Goal: Find specific page/section: Find specific page/section

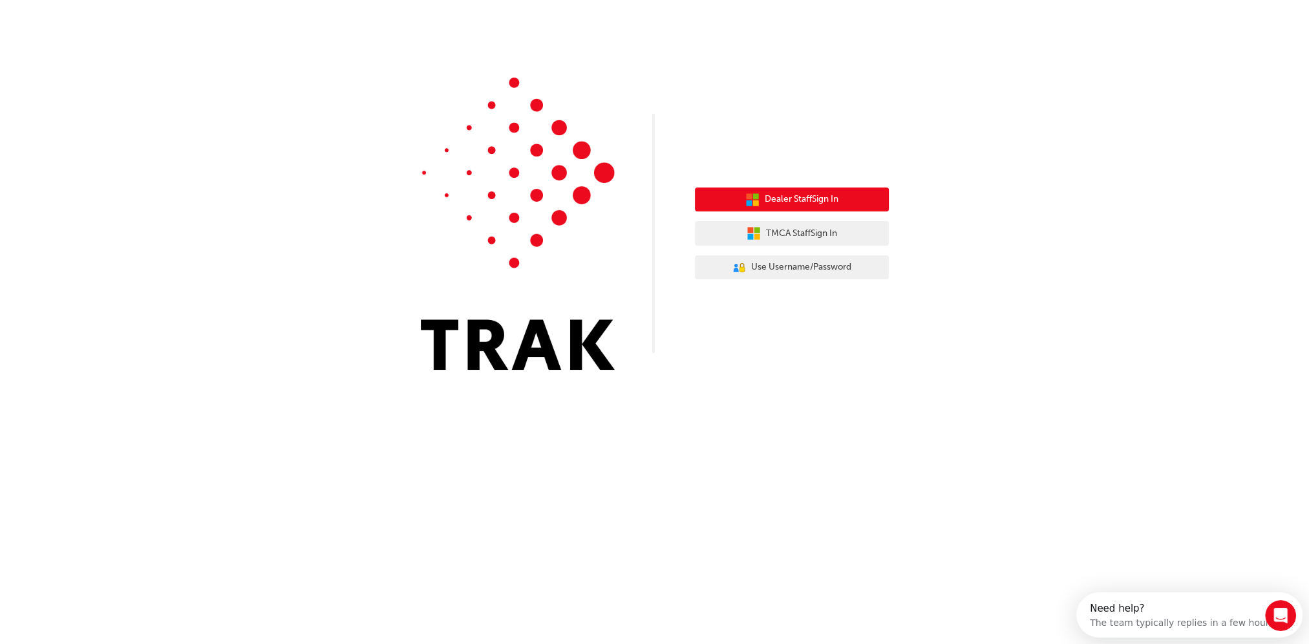
click at [879, 200] on button "Dealer Staff Sign In" at bounding box center [792, 199] width 194 height 25
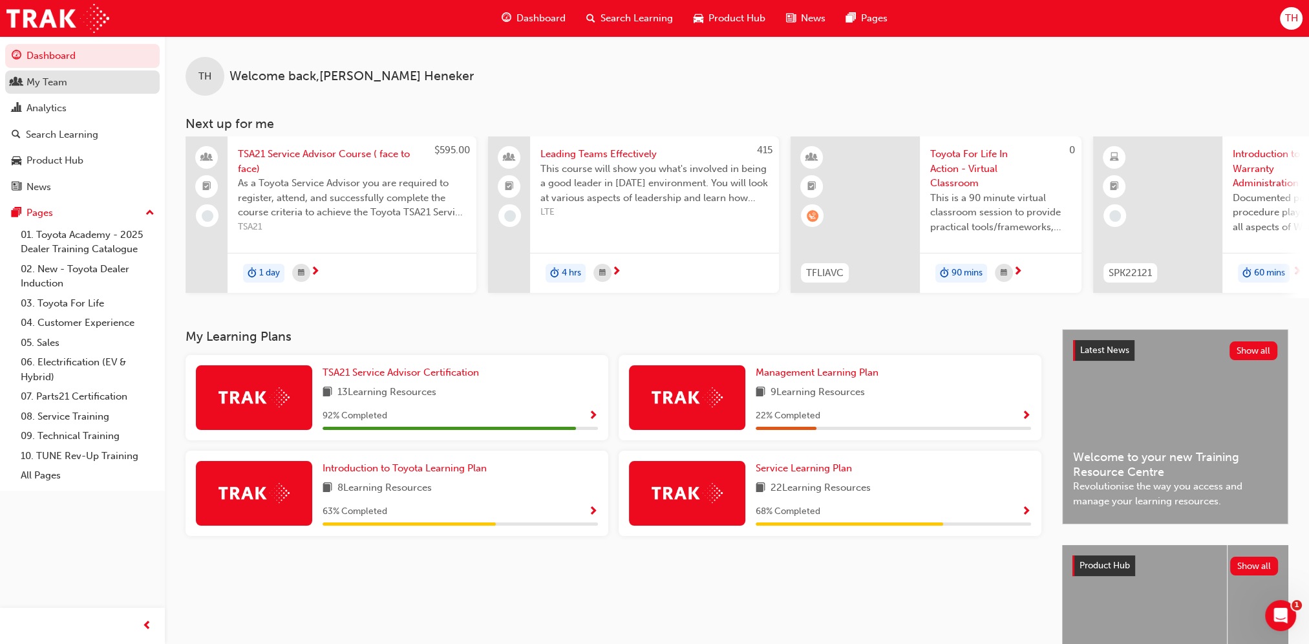
click at [54, 79] on div "My Team" at bounding box center [46, 82] width 41 height 15
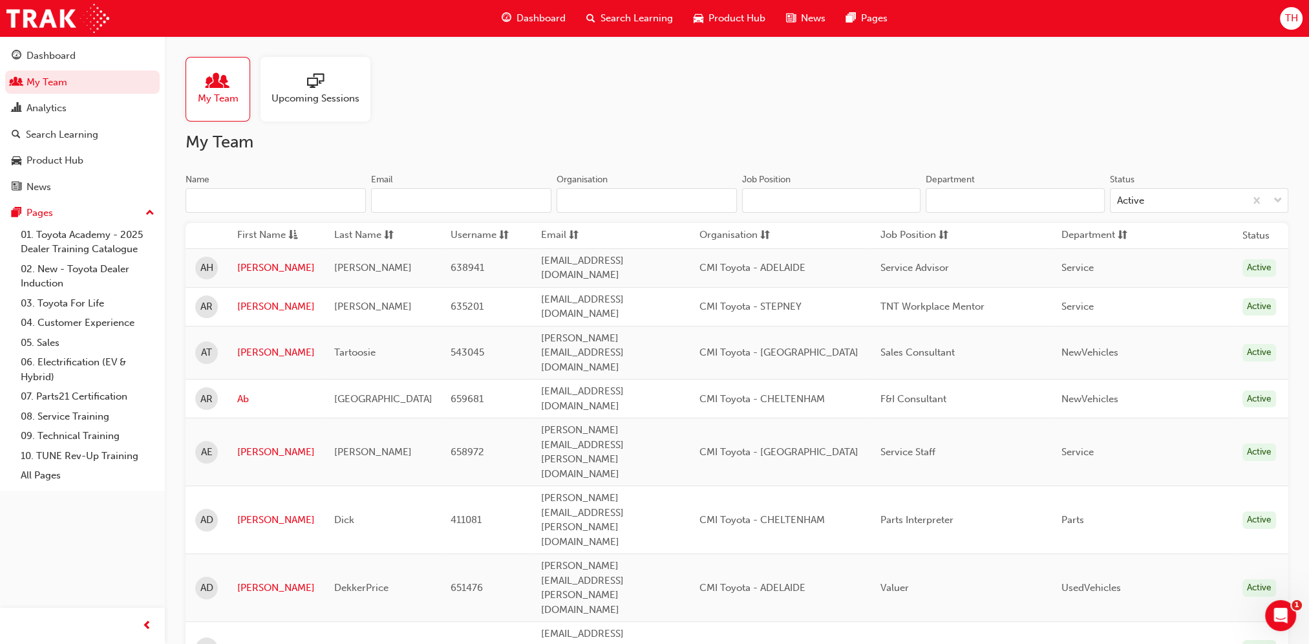
click at [255, 195] on input "Name" at bounding box center [275, 200] width 180 height 25
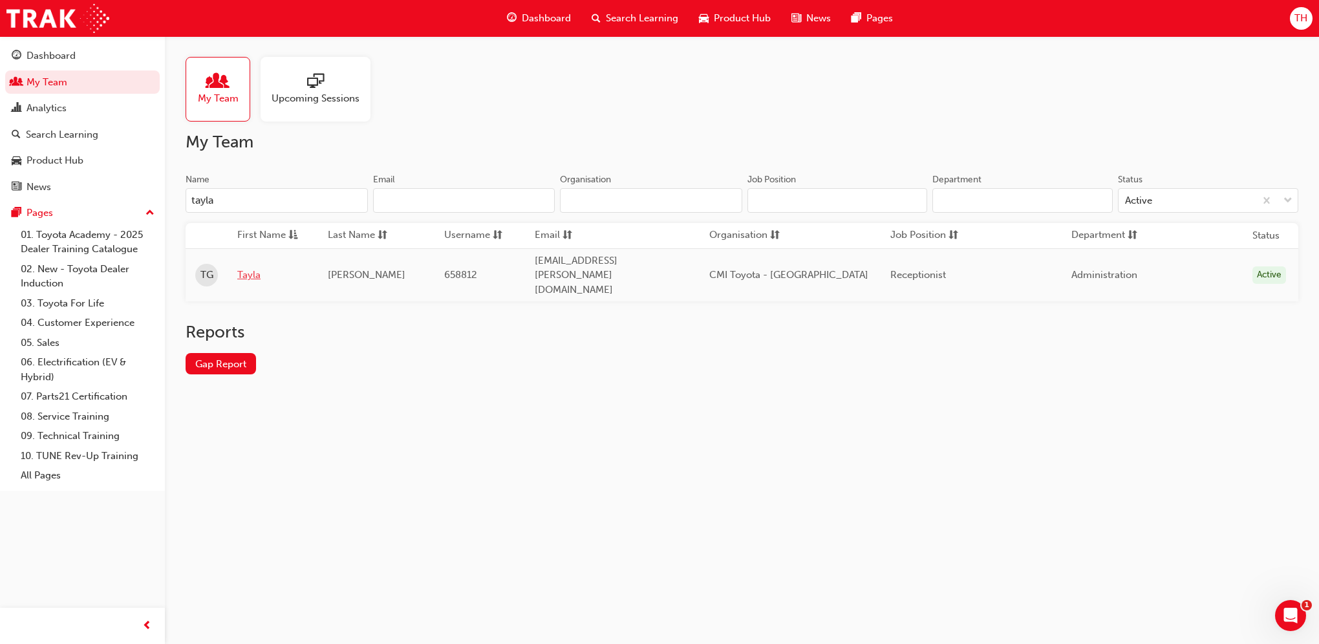
type input "tayla"
click at [253, 268] on link "Tayla" at bounding box center [272, 275] width 71 height 15
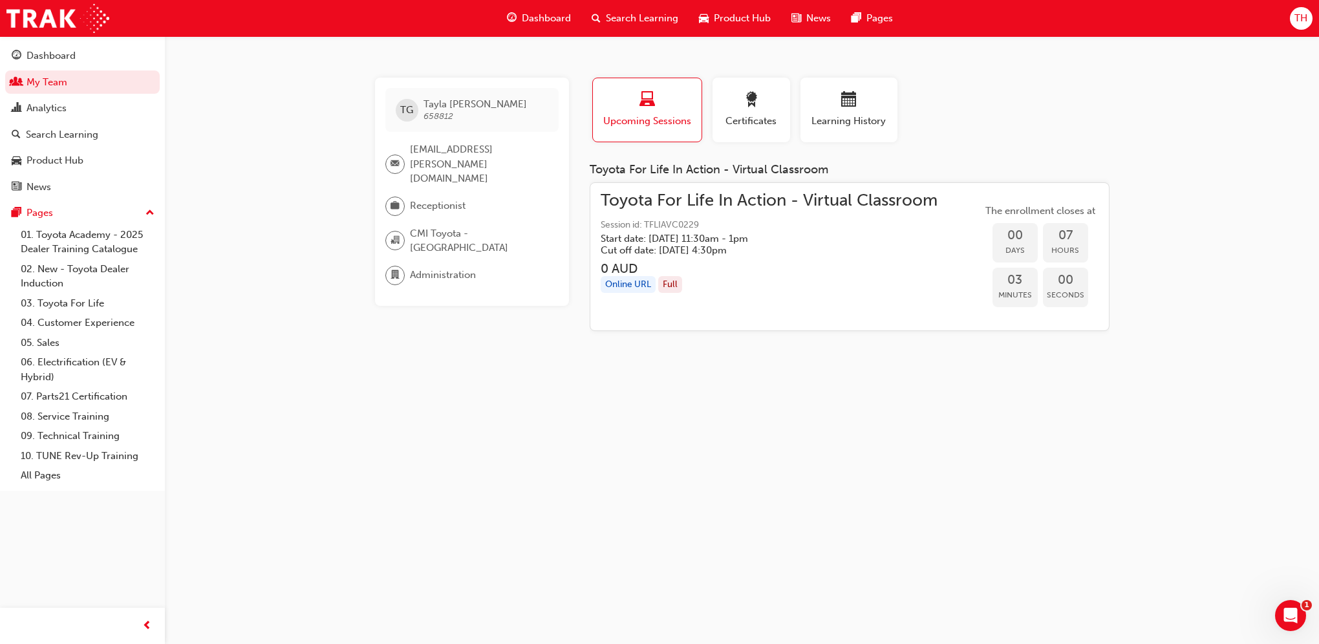
click at [800, 220] on span "Session id: TFLIAVC0229" at bounding box center [768, 225] width 337 height 15
